Goal: Information Seeking & Learning: Learn about a topic

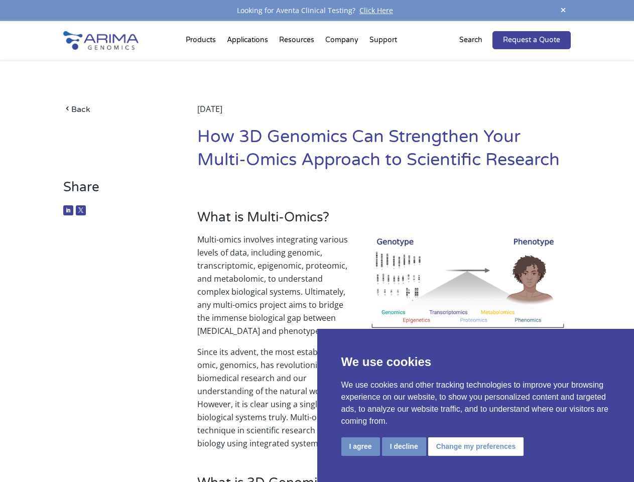
click at [317, 241] on p "Multi-omics involves integrating various levels of data, including genomic, tra…" at bounding box center [384, 289] width 374 height 113
click at [361, 447] on button "I agree" at bounding box center [361, 447] width 39 height 19
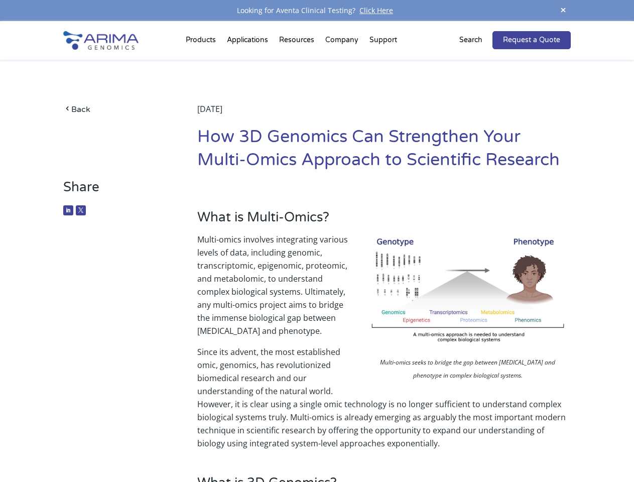
click at [404, 447] on p "Since its advent, the most established omic, genomics, has revolutionized biome…" at bounding box center [384, 398] width 374 height 104
click at [475, 447] on p "Since its advent, the most established omic, genomics, has revolutionized biome…" at bounding box center [384, 398] width 374 height 104
click at [564, 11] on span at bounding box center [563, 11] width 15 height 14
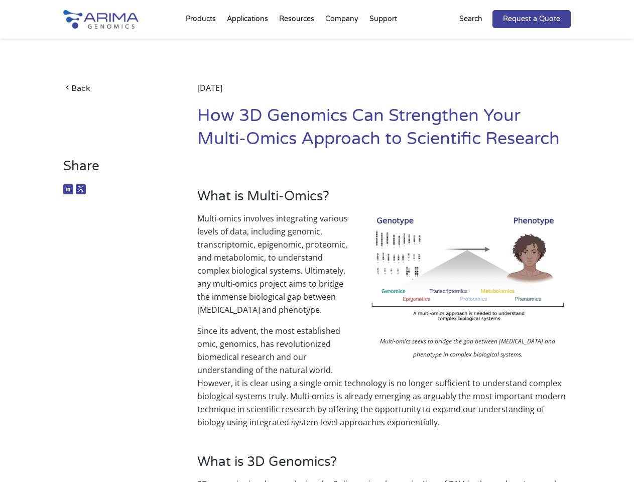
click at [317, 252] on p "Multi-omics involves integrating various levels of data, including genomic, tra…" at bounding box center [384, 268] width 374 height 113
click at [202, 42] on div "Back [DATE] How 3D Genomics Can Strengthen Your Multi-Omics Approach to Scienti…" at bounding box center [316, 99] width 507 height 120
click at [298, 42] on div "Back [DATE] How 3D Genomics Can Strengthen Your Multi-Omics Approach to Scienti…" at bounding box center [316, 99] width 507 height 120
click at [343, 42] on div "Back [DATE] How 3D Genomics Can Strengthen Your Multi-Omics Approach to Scienti…" at bounding box center [316, 99] width 507 height 120
click at [383, 42] on div "Back [DATE] How 3D Genomics Can Strengthen Your Multi-Omics Approach to Scienti…" at bounding box center [316, 99] width 507 height 120
